Goal: Book appointment/travel/reservation

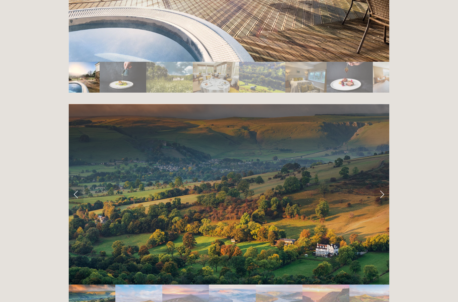
scroll to position [1309, 0]
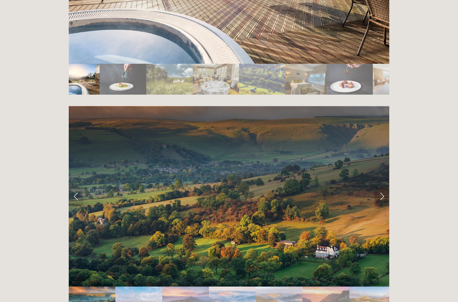
click at [380, 186] on link "Next Slide" at bounding box center [382, 196] width 15 height 20
click at [377, 186] on link "Next Slide" at bounding box center [382, 196] width 15 height 20
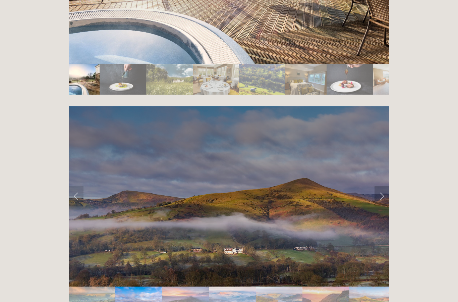
click at [380, 186] on link "Next Slide" at bounding box center [382, 196] width 15 height 20
click at [379, 186] on link "Next Slide" at bounding box center [382, 196] width 15 height 20
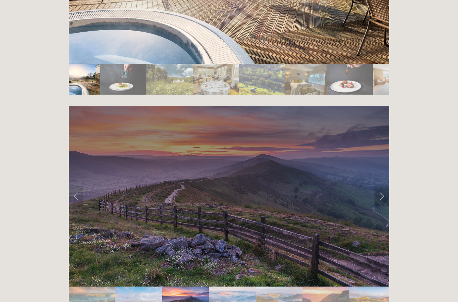
click at [379, 186] on link "Next Slide" at bounding box center [382, 196] width 15 height 20
click at [378, 186] on link "Next Slide" at bounding box center [382, 196] width 15 height 20
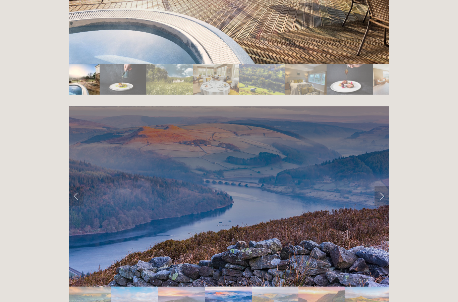
click at [379, 186] on link "Next Slide" at bounding box center [382, 196] width 15 height 20
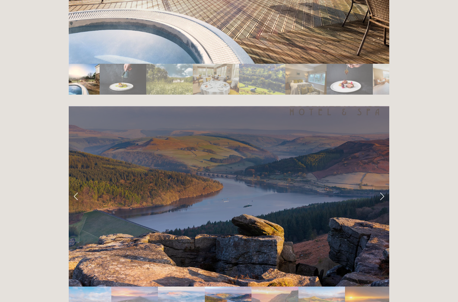
click at [380, 186] on link "Next Slide" at bounding box center [382, 196] width 15 height 20
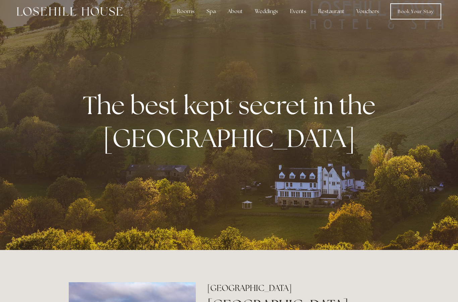
scroll to position [0, 0]
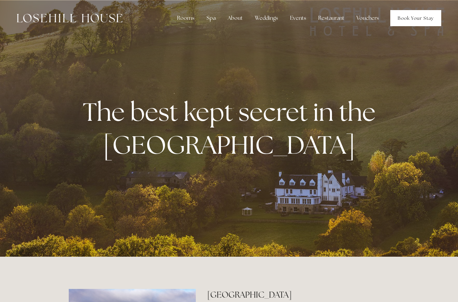
click at [400, 22] on link "Book Your Stay" at bounding box center [416, 18] width 51 height 16
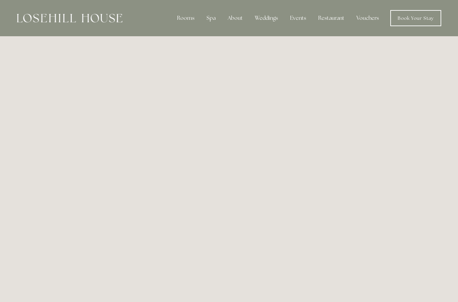
click at [214, 21] on div "Spa" at bounding box center [211, 17] width 20 height 13
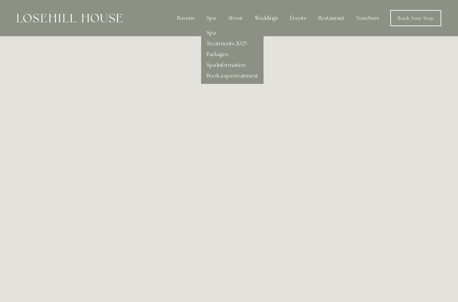
click at [182, 18] on div "Rooms" at bounding box center [186, 17] width 28 height 13
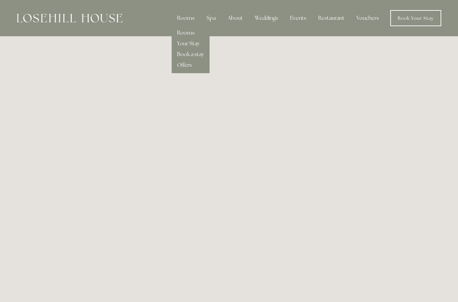
click at [300, 20] on div "Events" at bounding box center [298, 17] width 27 height 13
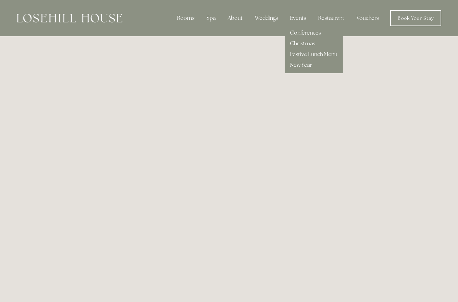
click at [213, 17] on div "Spa" at bounding box center [211, 17] width 20 height 13
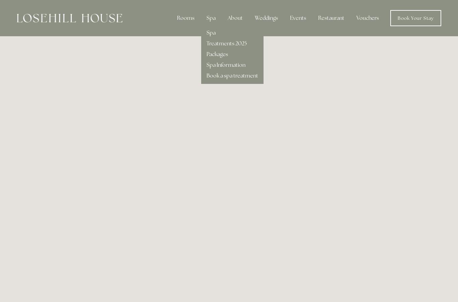
click at [208, 35] on link "Spa" at bounding box center [211, 32] width 9 height 7
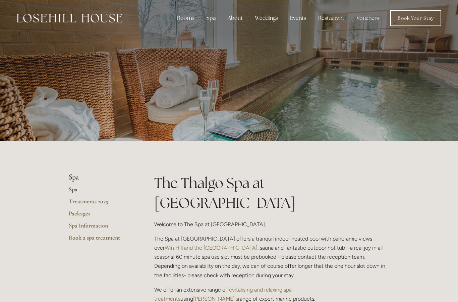
click at [296, 20] on div "Events" at bounding box center [298, 17] width 27 height 13
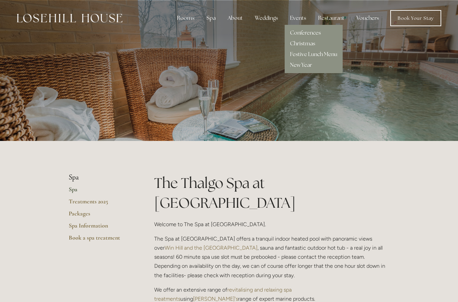
click at [232, 21] on div "About" at bounding box center [236, 17] width 26 height 13
